Goal: Information Seeking & Learning: Learn about a topic

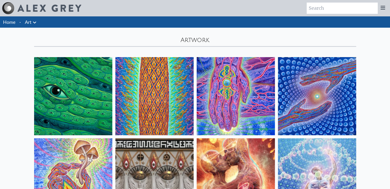
click at [29, 23] on link "Art" at bounding box center [28, 21] width 7 height 7
click at [383, 8] on icon at bounding box center [382, 8] width 6 height 6
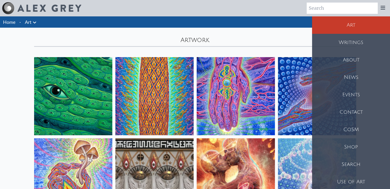
click at [355, 26] on div "Art" at bounding box center [351, 24] width 78 height 17
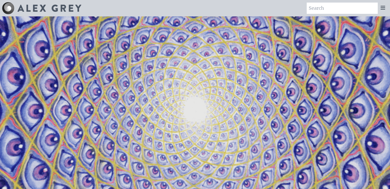
click at [383, 8] on icon at bounding box center [382, 8] width 6 height 6
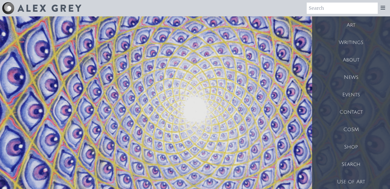
click at [356, 32] on div "Art" at bounding box center [351, 24] width 78 height 17
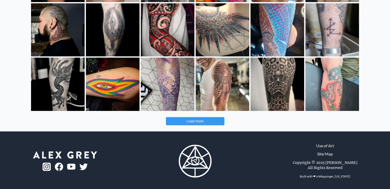
scroll to position [181, 0]
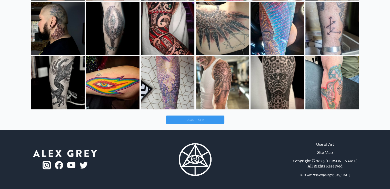
click at [191, 117] on button "Load more" at bounding box center [195, 120] width 58 height 8
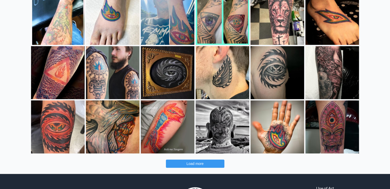
scroll to position [364, 0]
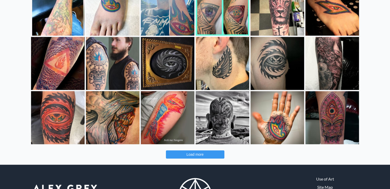
click at [213, 153] on button "Load more" at bounding box center [195, 154] width 58 height 8
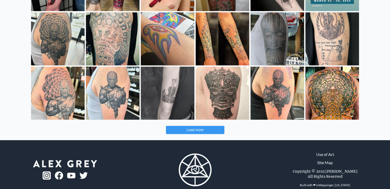
scroll to position [616, 0]
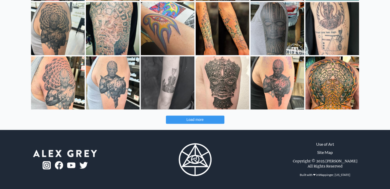
click at [179, 117] on button "Load more" at bounding box center [195, 120] width 58 height 8
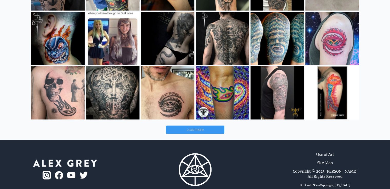
scroll to position [824, 0]
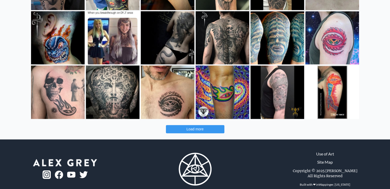
click at [190, 129] on span "Load more" at bounding box center [194, 129] width 17 height 4
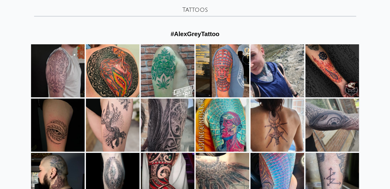
scroll to position [0, 0]
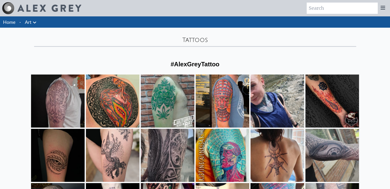
click at [31, 21] on link "Art" at bounding box center [28, 21] width 7 height 7
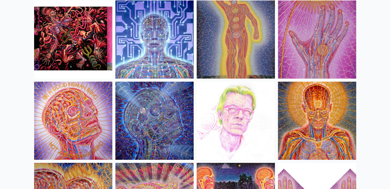
scroll to position [5575, 0]
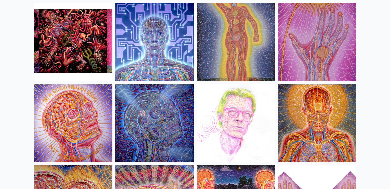
click at [315, 92] on img at bounding box center [317, 123] width 78 height 78
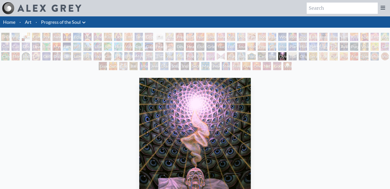
drag, startPoint x: 244, startPoint y: 65, endPoint x: 333, endPoint y: 71, distance: 89.6
click at [333, 71] on div "[PERSON_NAME] & Eve Visionary Origin of Language Body, Mind, Spirit Contemplati…" at bounding box center [195, 52] width 390 height 39
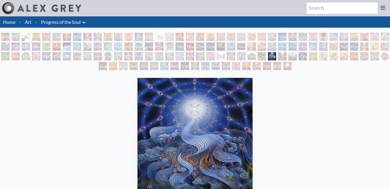
click at [281, 57] on div "Dying" at bounding box center [282, 56] width 8 height 8
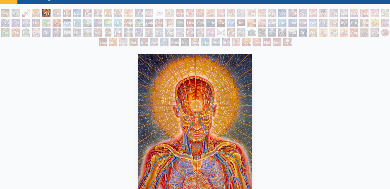
scroll to position [25, 0]
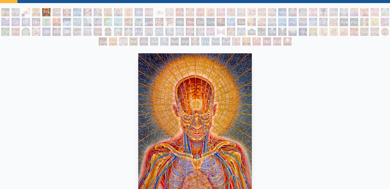
click at [201, 40] on div "Mayan Being" at bounding box center [205, 41] width 8 height 8
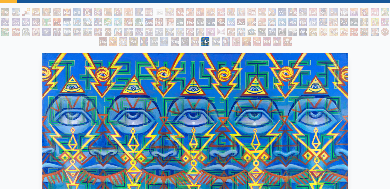
click at [191, 31] on div "Power to the Peaceful" at bounding box center [190, 32] width 8 height 8
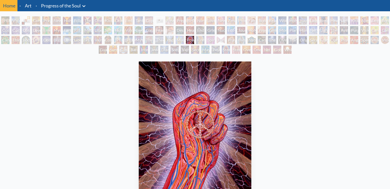
scroll to position [25, 0]
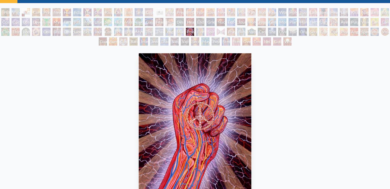
click at [235, 22] on div "Eco-Atlas" at bounding box center [231, 22] width 8 height 8
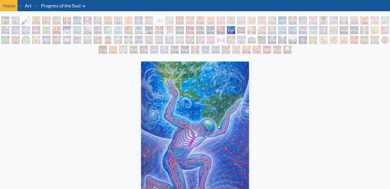
scroll to position [25, 0]
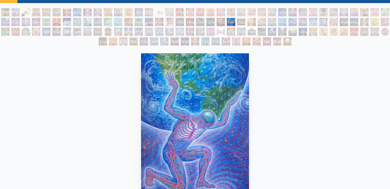
click at [374, 37] on div "[PERSON_NAME] & Eve Visionary Origin of Language Body, Mind, Spirit Contemplati…" at bounding box center [195, 27] width 390 height 39
click at [358, 34] on div "Angel Skin" at bounding box center [354, 32] width 8 height 8
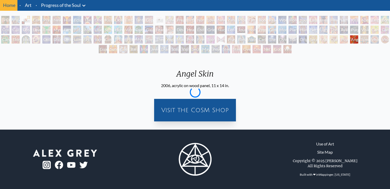
scroll to position [16, 0]
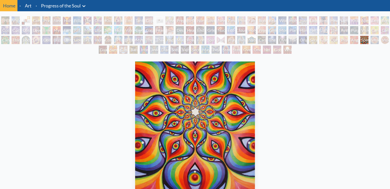
scroll to position [25, 0]
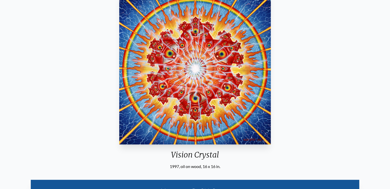
scroll to position [67, 0]
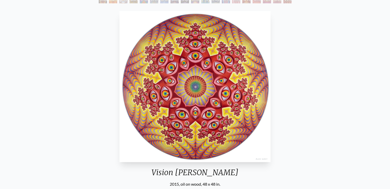
scroll to position [29, 0]
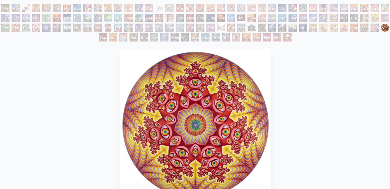
click at [141, 39] on div "Interbeing" at bounding box center [144, 37] width 8 height 8
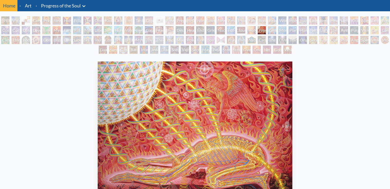
scroll to position [29, 0]
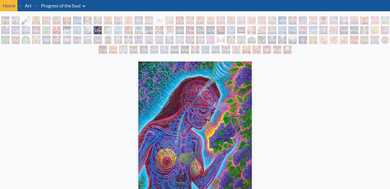
scroll to position [29, 0]
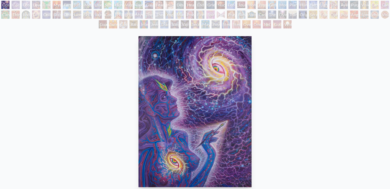
scroll to position [43, 0]
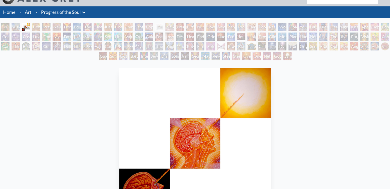
scroll to position [3, 0]
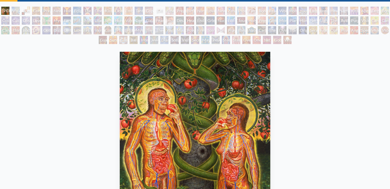
scroll to position [59, 0]
